Goal: Information Seeking & Learning: Compare options

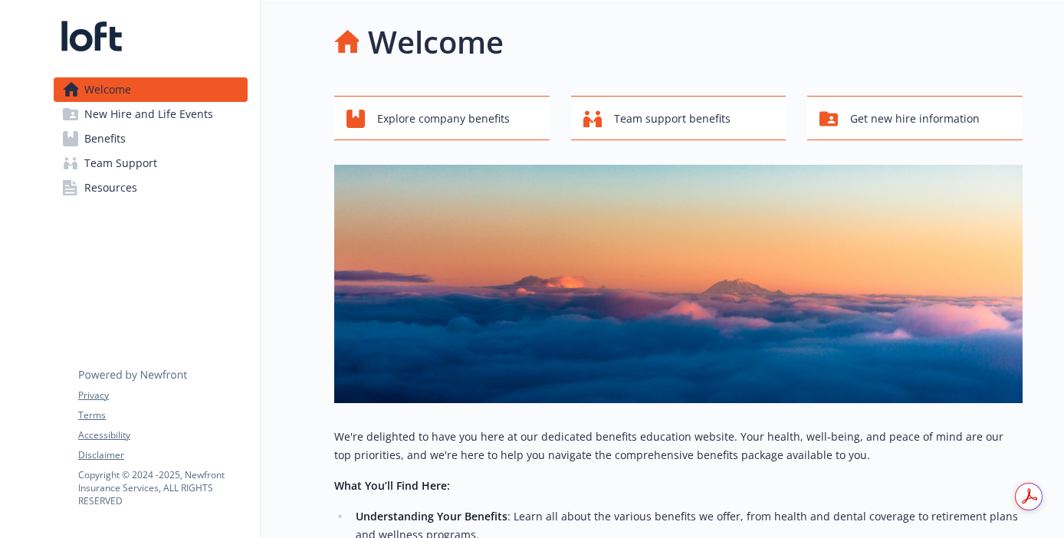
click at [94, 146] on span "Benefits" at bounding box center [104, 138] width 41 height 25
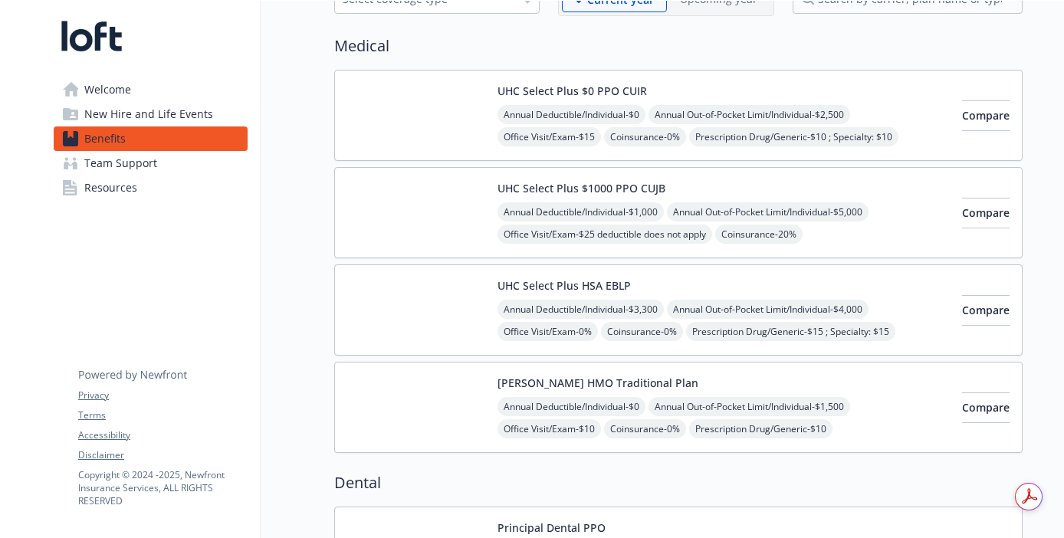
scroll to position [101, 0]
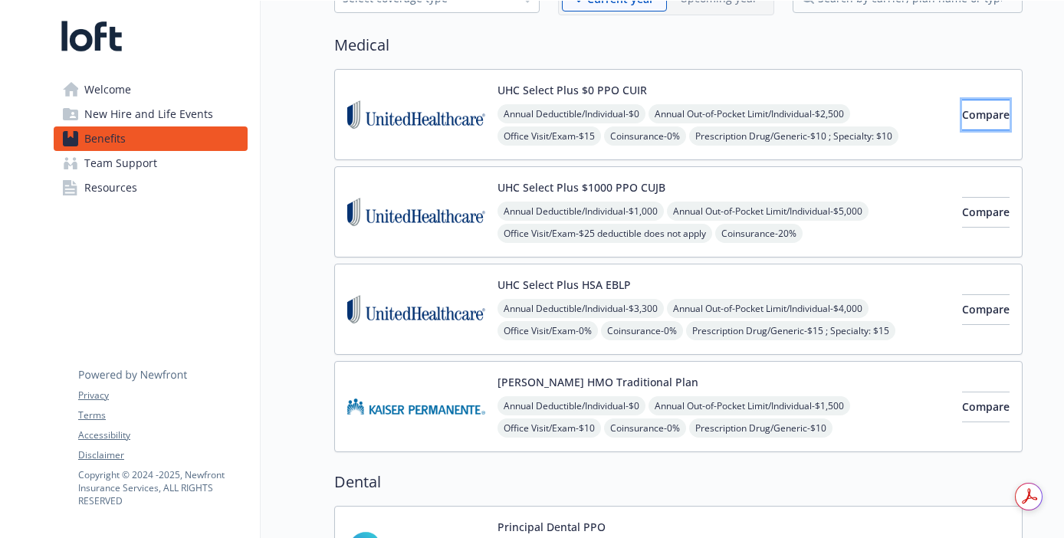
click at [980, 115] on span "Compare" at bounding box center [986, 114] width 48 height 15
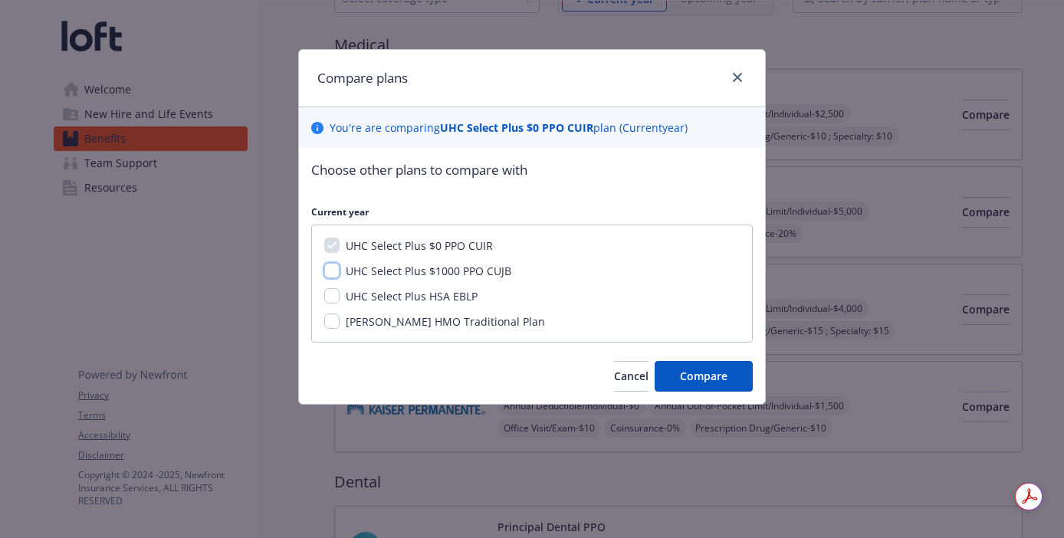
click at [334, 269] on input "UHC Select Plus $1000 PPO CUJB" at bounding box center [331, 270] width 15 height 15
checkbox input "true"
click at [334, 295] on input "UHC Select Plus HSA EBLP" at bounding box center [331, 295] width 15 height 15
checkbox input "true"
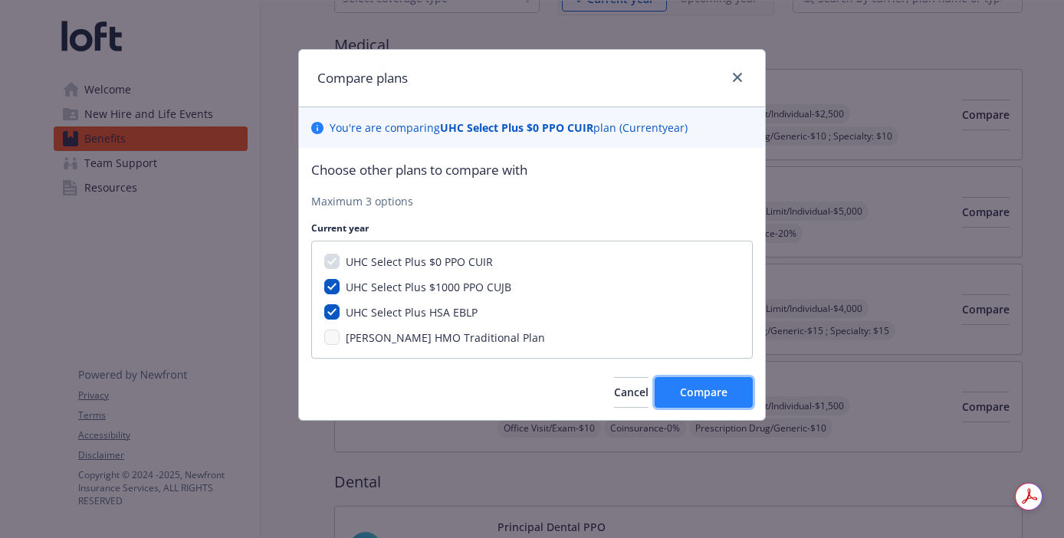
click at [746, 398] on button "Compare" at bounding box center [704, 392] width 98 height 31
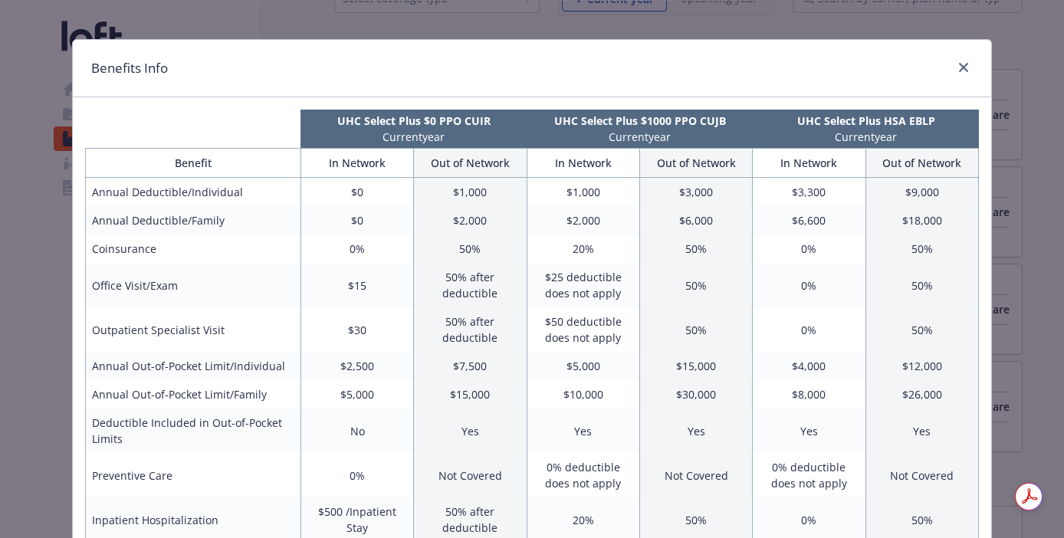
scroll to position [0, 0]
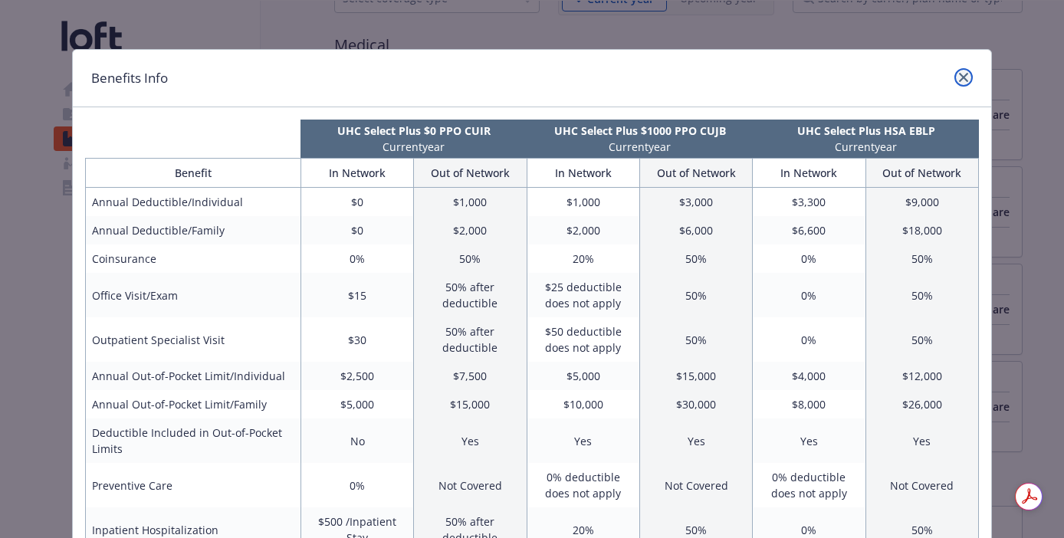
click at [962, 77] on icon "close" at bounding box center [963, 77] width 9 height 9
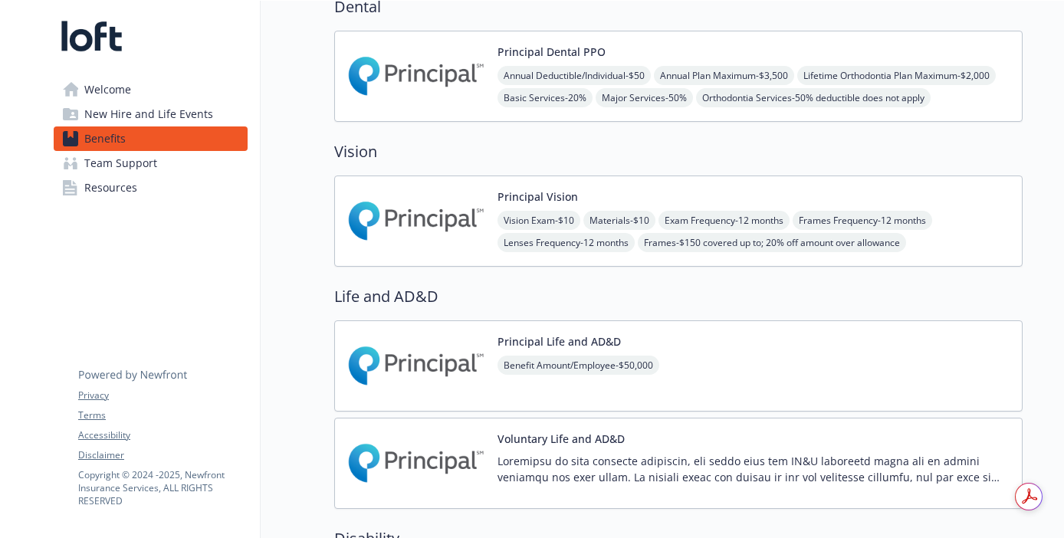
scroll to position [610, 0]
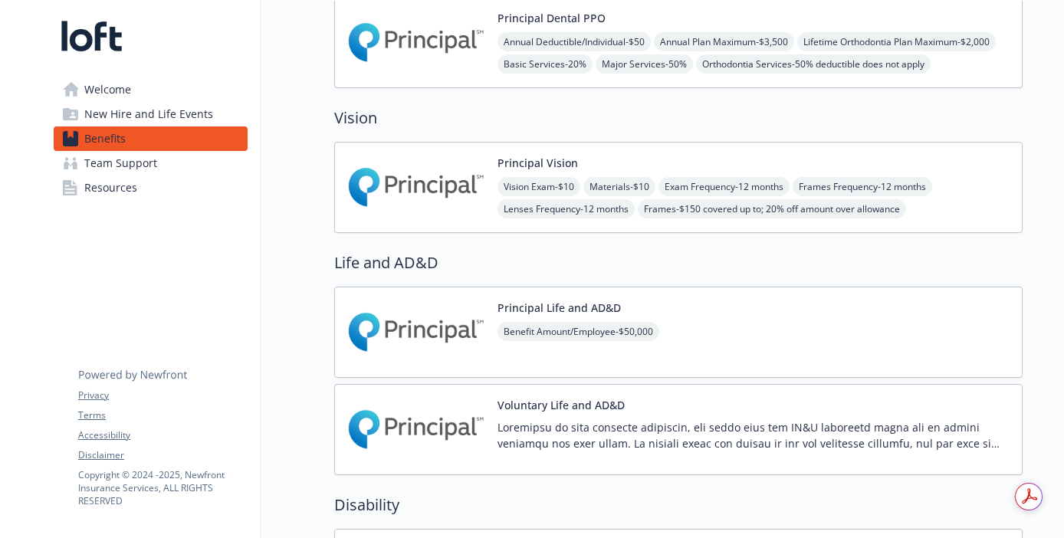
click at [423, 172] on img at bounding box center [416, 187] width 138 height 65
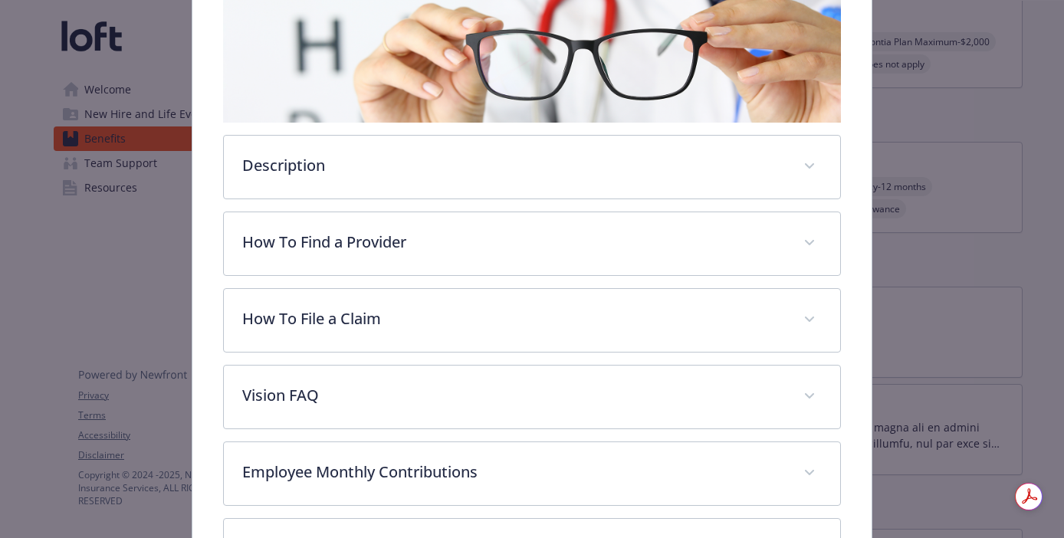
scroll to position [266, 0]
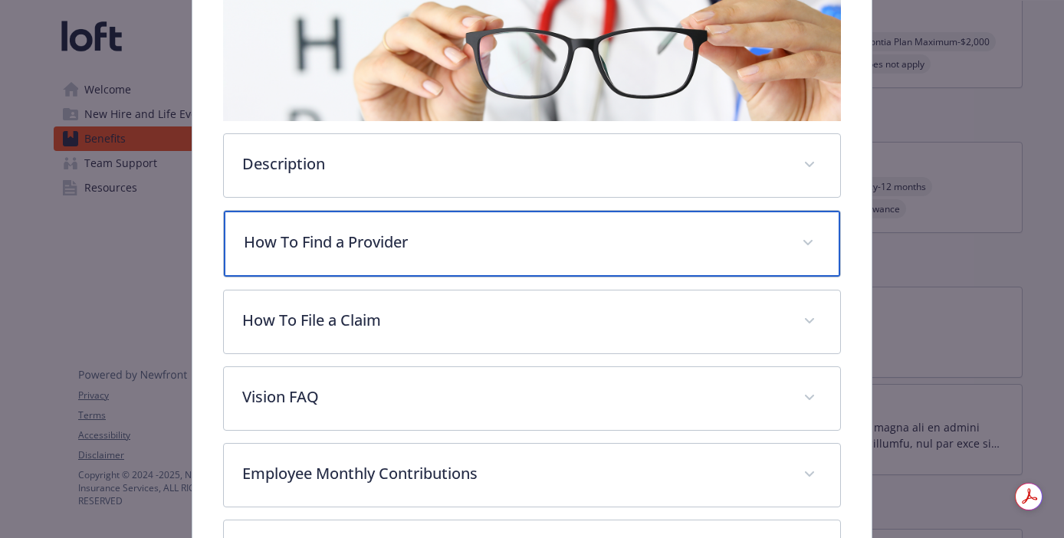
click at [556, 236] on p "How To Find a Provider" at bounding box center [514, 242] width 540 height 23
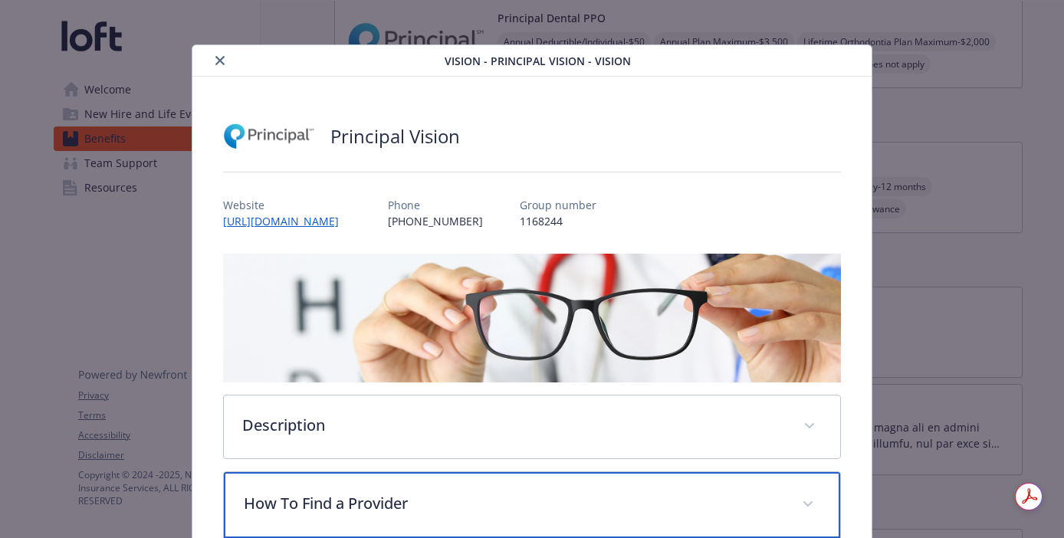
scroll to position [0, 0]
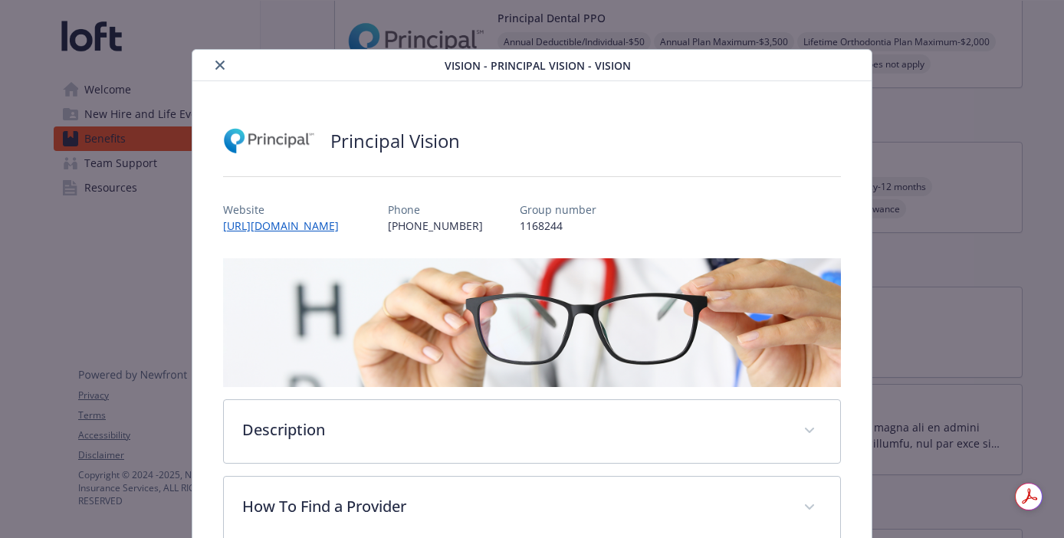
click at [220, 62] on icon "close" at bounding box center [219, 65] width 9 height 9
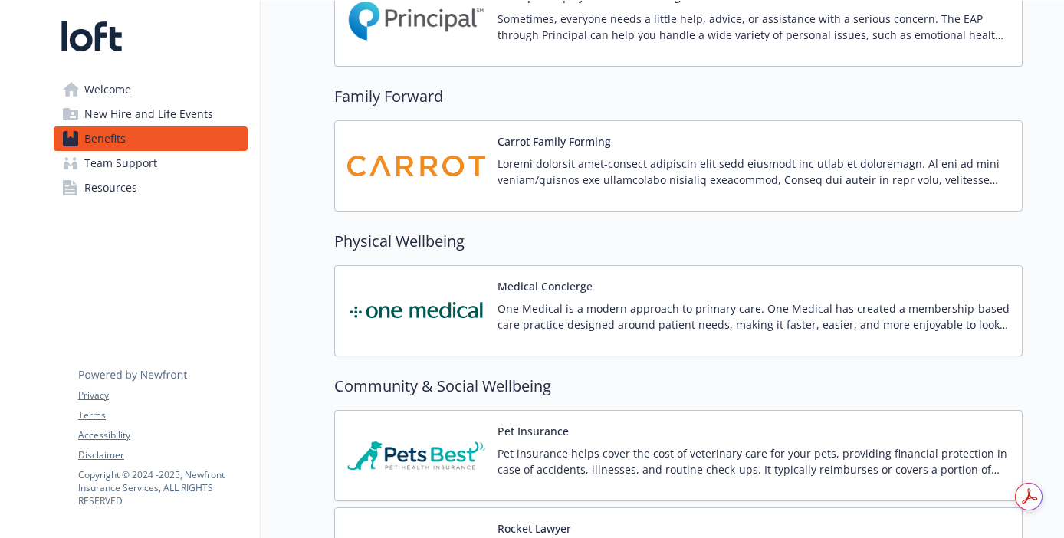
scroll to position [3156, 0]
click at [419, 302] on img at bounding box center [416, 309] width 138 height 65
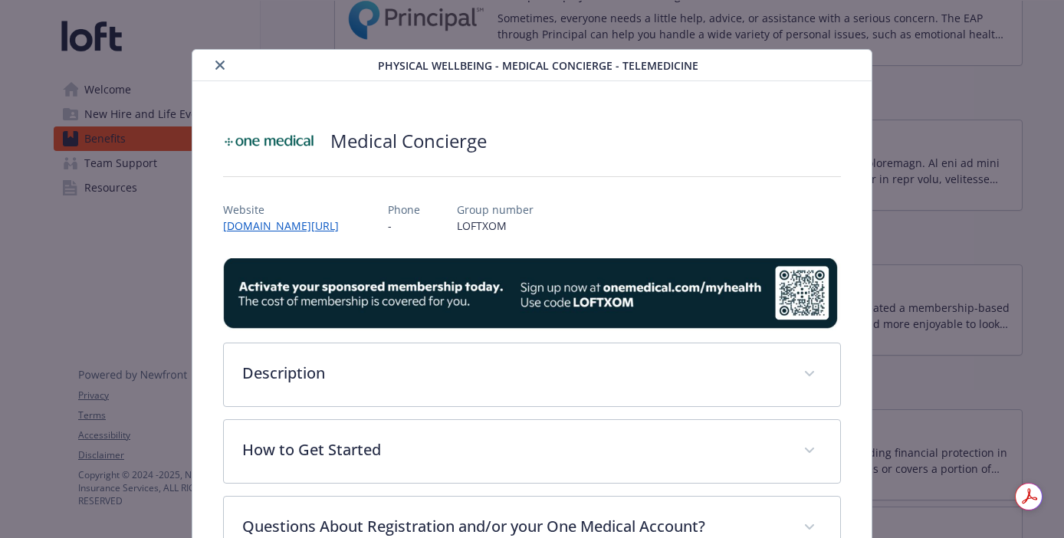
click at [219, 61] on icon "close" at bounding box center [219, 65] width 9 height 9
